Goal: Find contact information: Find contact information

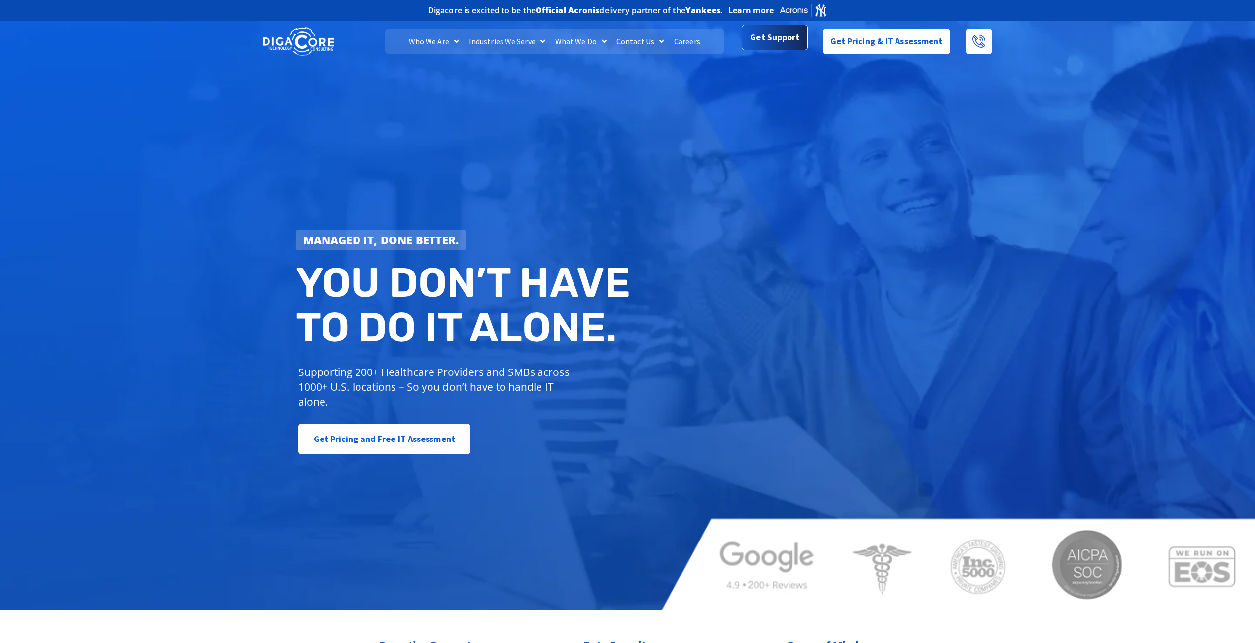
click at [785, 29] on span "Get Support" at bounding box center [774, 38] width 49 height 20
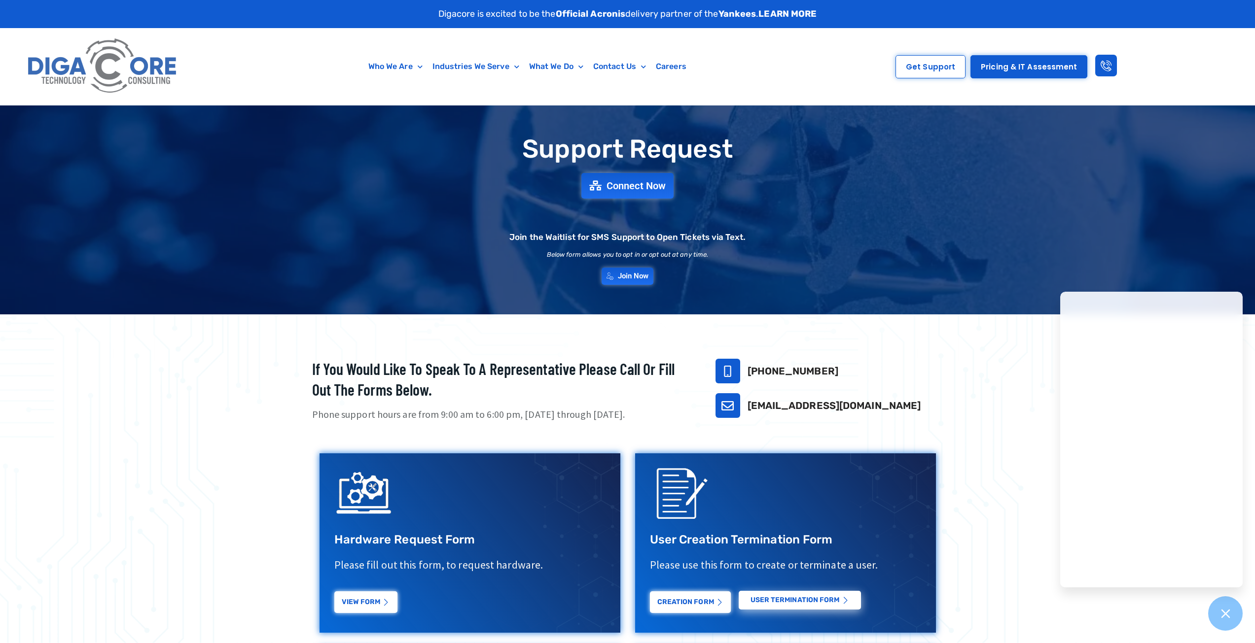
drag, startPoint x: 826, startPoint y: 371, endPoint x: 749, endPoint y: 376, distance: 76.6
click at [749, 376] on h3 "[PHONE_NUMBER]" at bounding box center [845, 371] width 196 height 13
click at [1153, 48] on div "Get Support Pricing & IT Assessment" at bounding box center [1005, 66] width 377 height 77
click at [1143, 47] on div "Get Support Pricing & IT Assessment" at bounding box center [1005, 66] width 377 height 77
